Goal: Find specific page/section: Find specific page/section

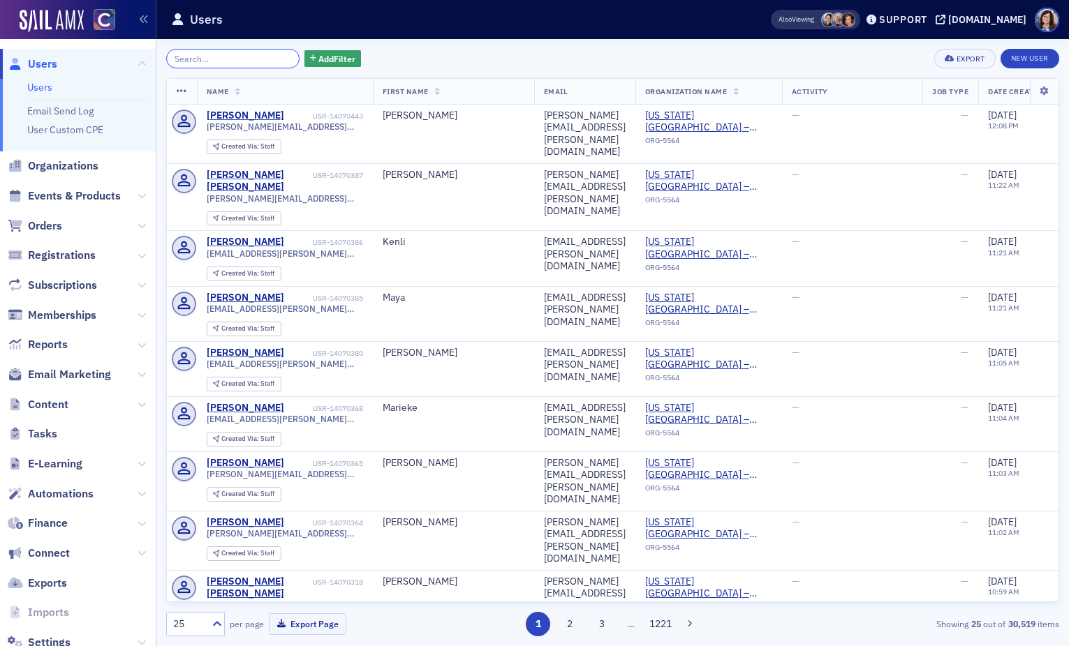
click at [233, 61] on input "search" at bounding box center [232, 59] width 133 height 20
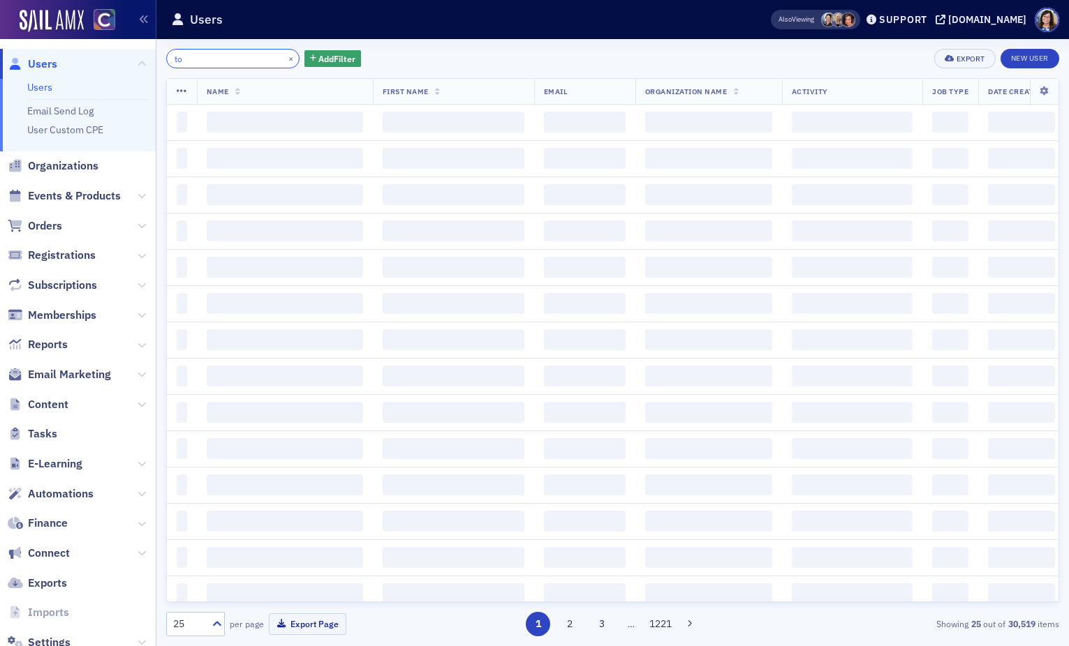
type input "t"
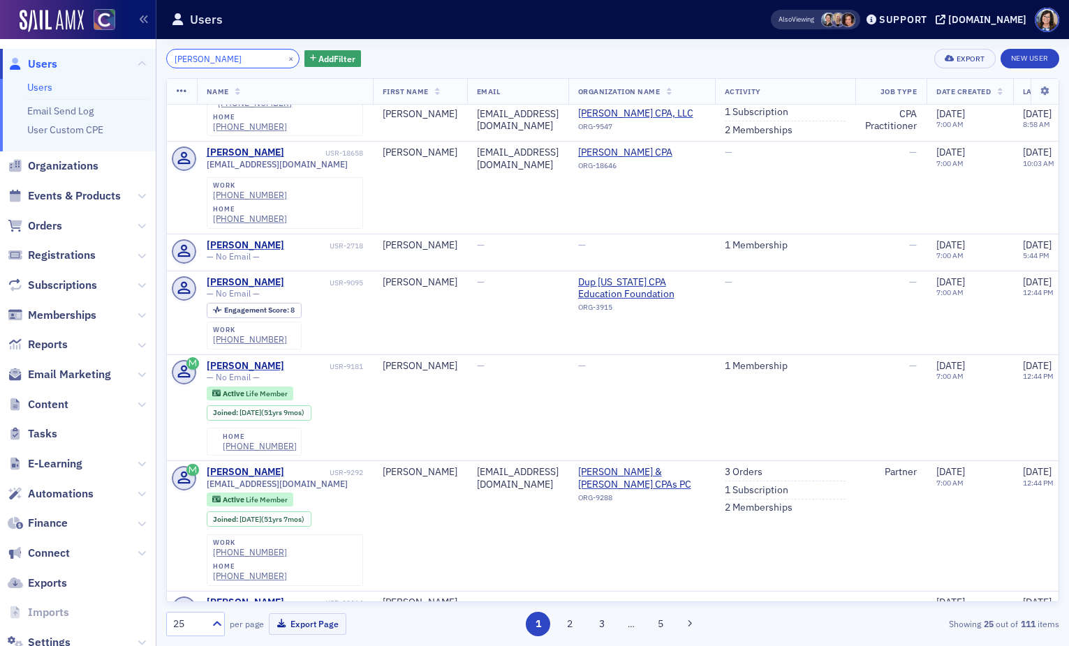
scroll to position [354, 0]
type input "[PERSON_NAME]"
click at [230, 56] on input "[PERSON_NAME]" at bounding box center [232, 59] width 133 height 20
drag, startPoint x: 230, startPoint y: 56, endPoint x: 188, endPoint y: 59, distance: 41.3
click at [188, 59] on input "[PERSON_NAME]" at bounding box center [232, 59] width 133 height 20
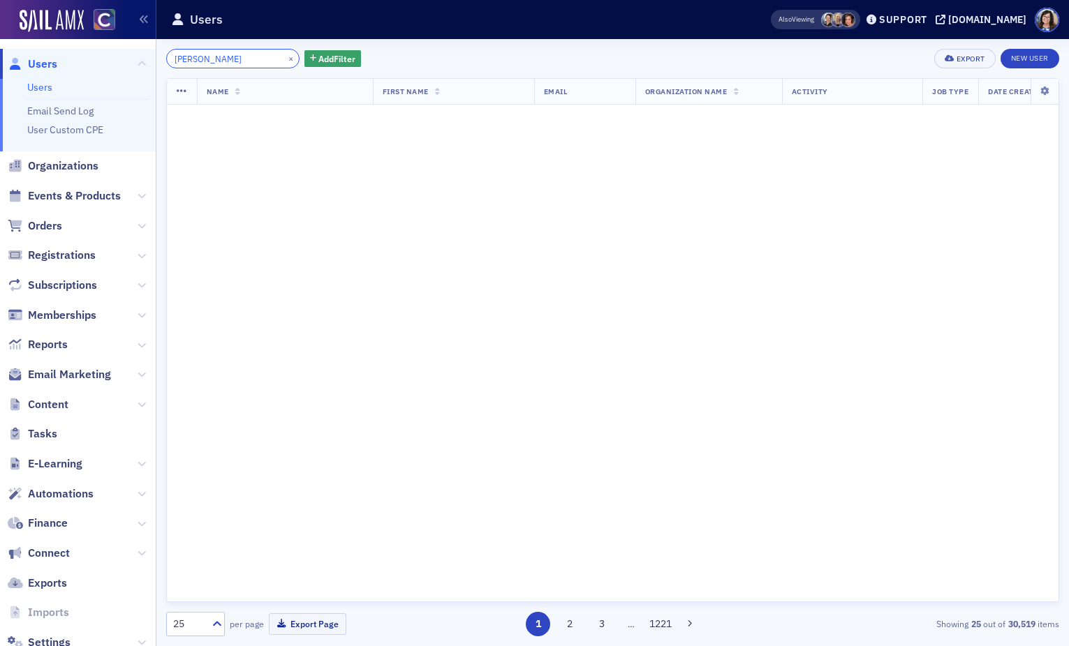
scroll to position [1259, 0]
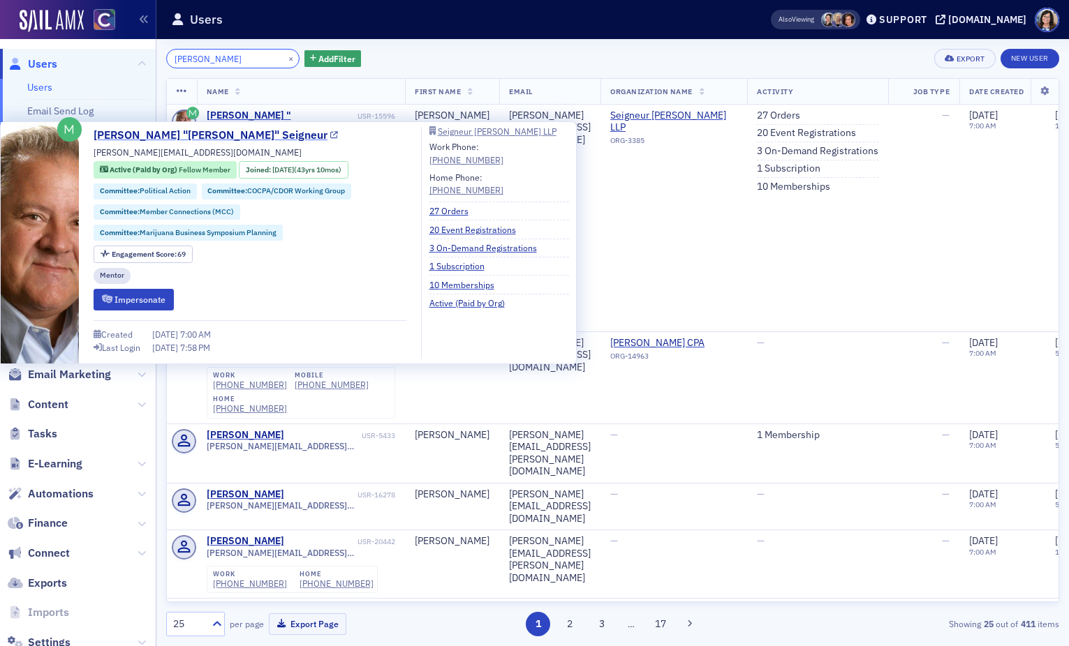
type input "[PERSON_NAME]"
click at [330, 137] on icon at bounding box center [334, 136] width 8 height 8
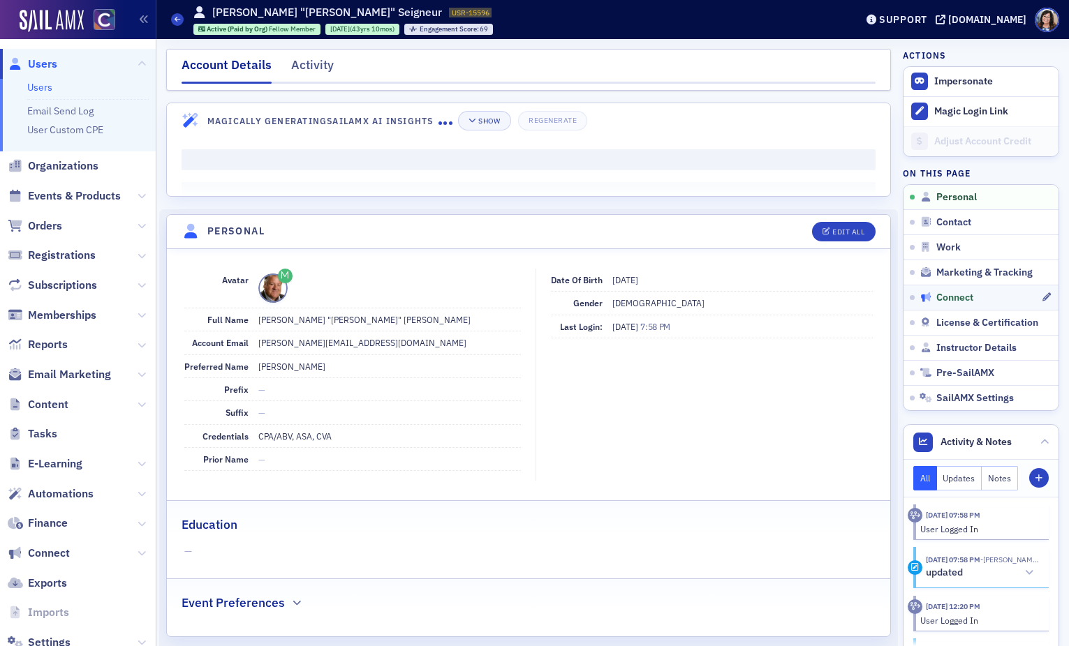
click at [954, 297] on span "Connect" at bounding box center [954, 298] width 37 height 13
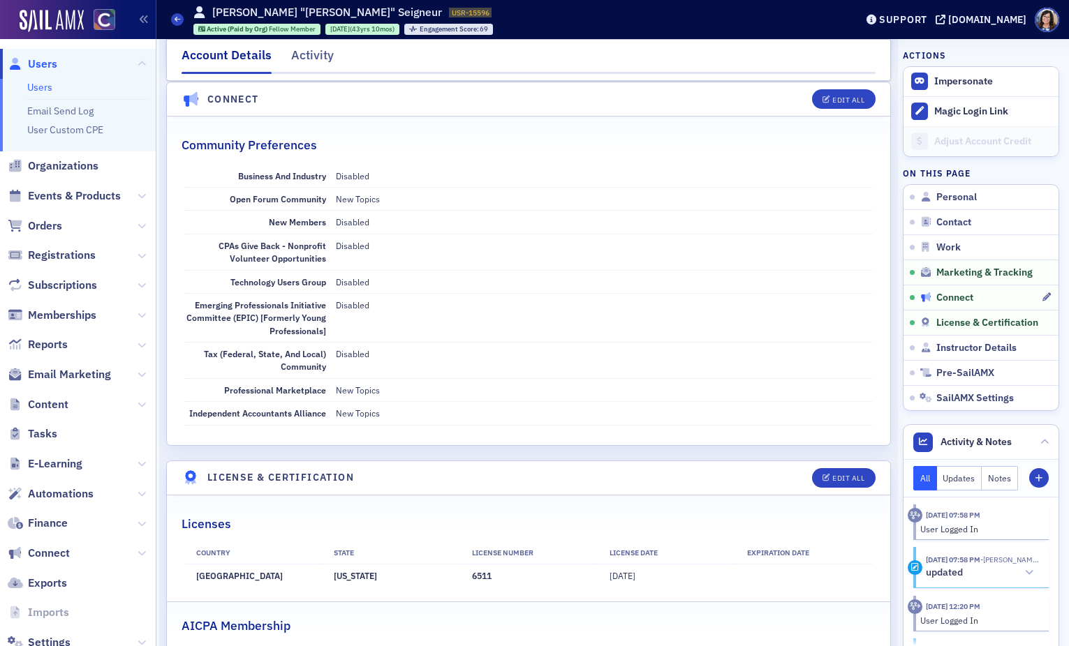
scroll to position [2181, 0]
